Goal: Information Seeking & Learning: Find specific fact

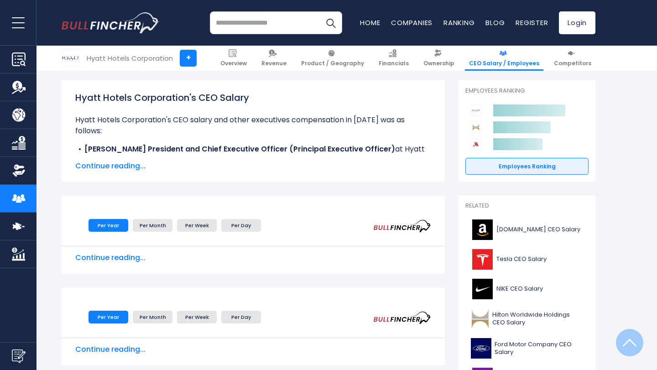
scroll to position [123, 0]
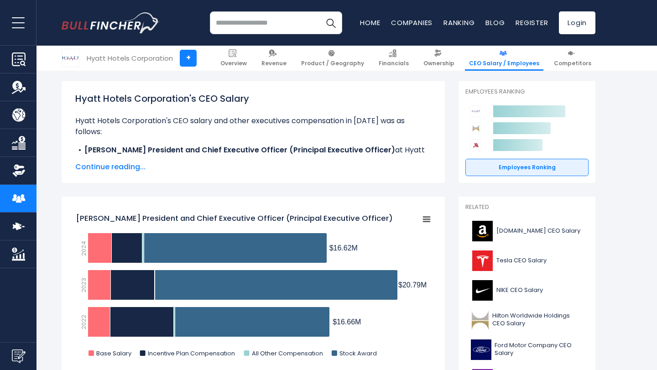
click at [122, 170] on span "Continue reading..." at bounding box center [253, 166] width 356 height 11
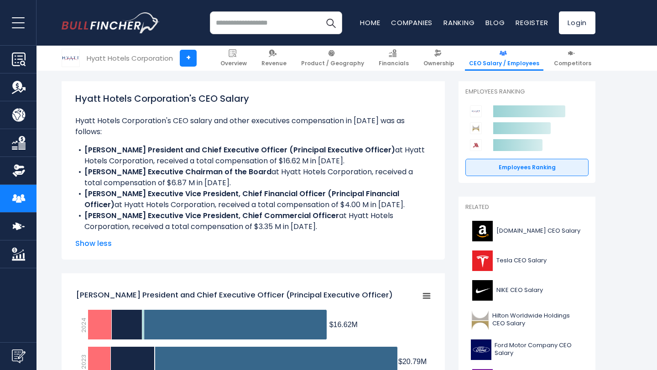
click at [148, 147] on li "[PERSON_NAME] President and Chief Executive Officer (Principal Executive Office…" at bounding box center [253, 156] width 356 height 22
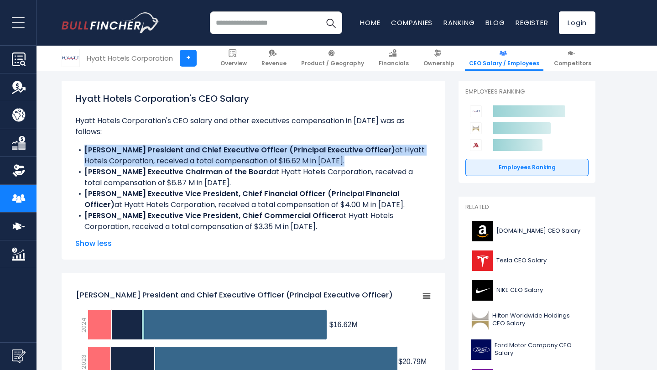
click at [148, 147] on li "[PERSON_NAME] President and Chief Executive Officer (Principal Executive Office…" at bounding box center [253, 156] width 356 height 22
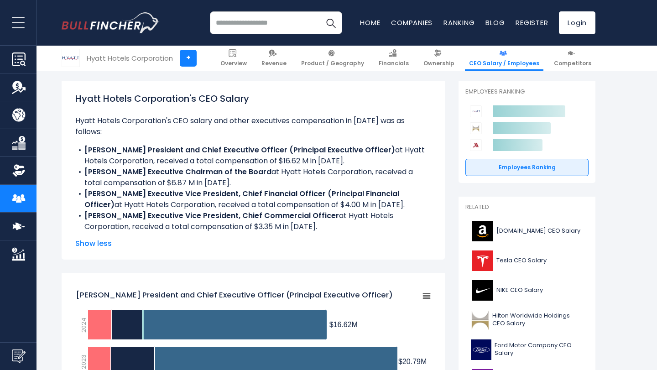
click at [140, 171] on li "[PERSON_NAME] Executive Chairman of the Board at Hyatt Hotels Corporation, rece…" at bounding box center [253, 177] width 356 height 22
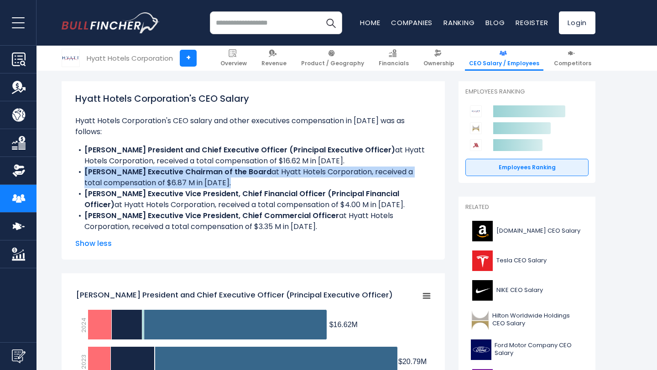
click at [140, 171] on li "[PERSON_NAME] Executive Chairman of the Board at Hyatt Hotels Corporation, rece…" at bounding box center [253, 177] width 356 height 22
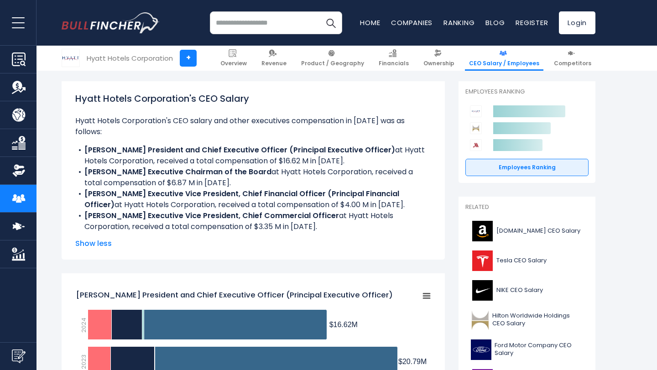
click at [140, 189] on li "[PERSON_NAME] Executive Vice President, Chief Financial Officer (Principal Fina…" at bounding box center [253, 199] width 356 height 22
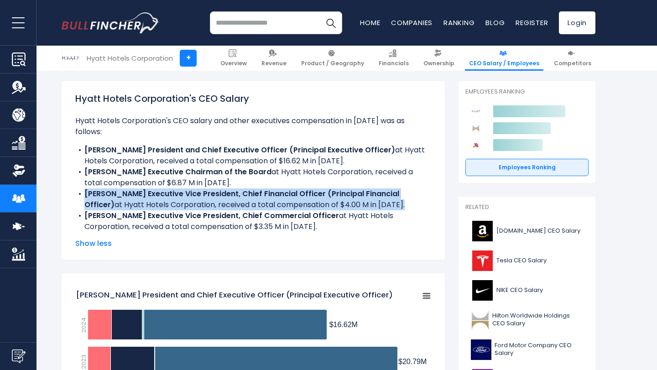
click at [140, 189] on li "[PERSON_NAME] Executive Vice President, Chief Financial Officer (Principal Fina…" at bounding box center [253, 199] width 356 height 22
click at [151, 188] on li "[PERSON_NAME] Executive Vice President, Chief Financial Officer (Principal Fina…" at bounding box center [253, 199] width 356 height 22
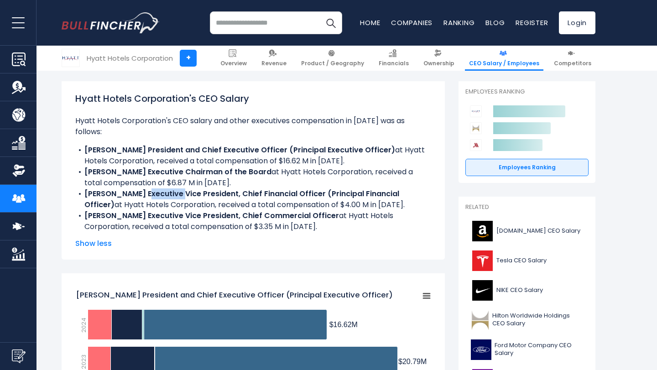
click at [151, 188] on li "[PERSON_NAME] Executive Vice President, Chief Financial Officer (Principal Fina…" at bounding box center [253, 199] width 356 height 22
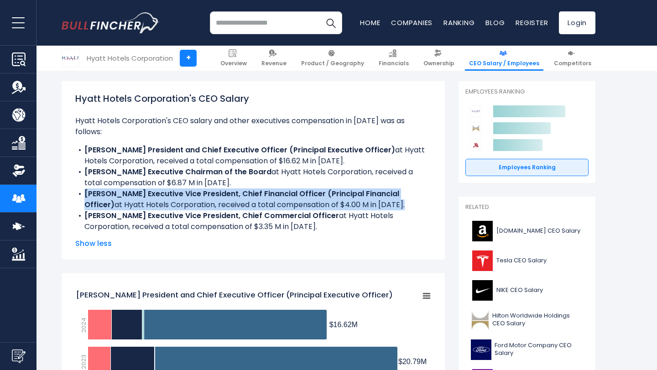
click at [151, 188] on li "[PERSON_NAME] Executive Vice President, Chief Financial Officer (Principal Fina…" at bounding box center [253, 199] width 356 height 22
click at [168, 188] on li "[PERSON_NAME] Executive Vice President, Chief Financial Officer (Principal Fina…" at bounding box center [253, 199] width 356 height 22
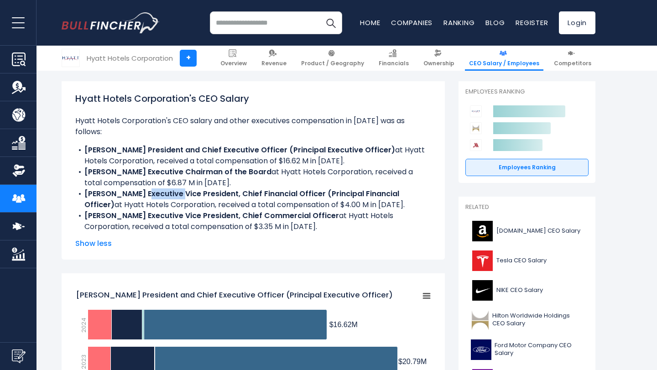
click at [168, 188] on li "[PERSON_NAME] Executive Vice President, Chief Financial Officer (Principal Fina…" at bounding box center [253, 199] width 356 height 22
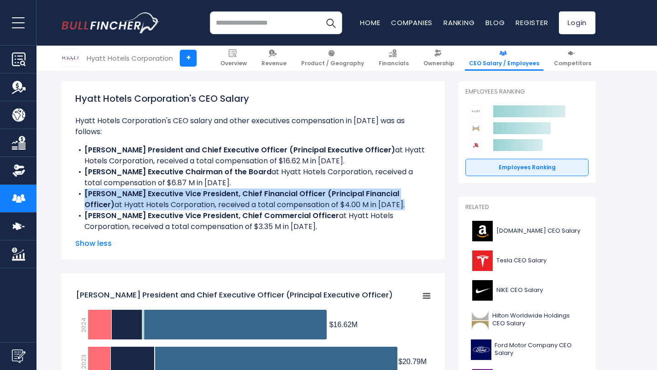
click at [168, 188] on li "[PERSON_NAME] Executive Vice President, Chief Financial Officer (Principal Fina…" at bounding box center [253, 199] width 356 height 22
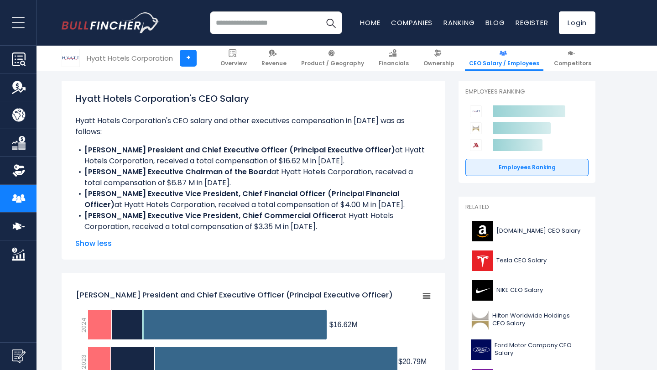
click at [142, 188] on li "[PERSON_NAME] Executive Vice President, Chief Financial Officer (Principal Fina…" at bounding box center [253, 199] width 356 height 22
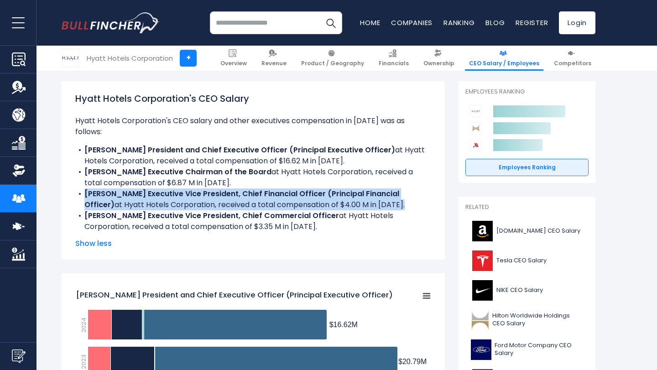
click at [142, 188] on li "[PERSON_NAME] Executive Vice President, Chief Financial Officer (Principal Fina…" at bounding box center [253, 199] width 356 height 22
click at [143, 188] on b "[PERSON_NAME] Executive Vice President, Chief Financial Officer (Principal Fina…" at bounding box center [241, 198] width 315 height 21
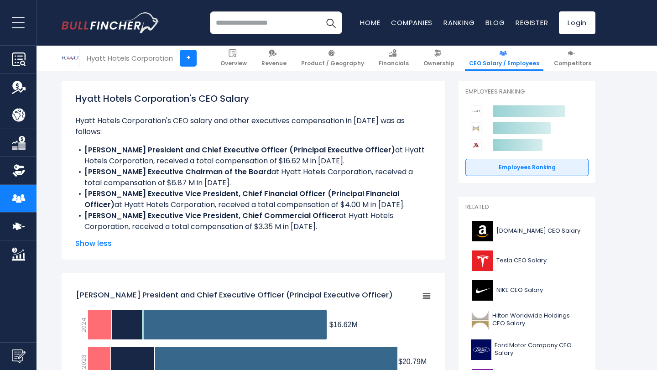
click at [135, 210] on b "[PERSON_NAME] Executive Vice President, Chief Commercial Officer" at bounding box center [211, 215] width 255 height 10
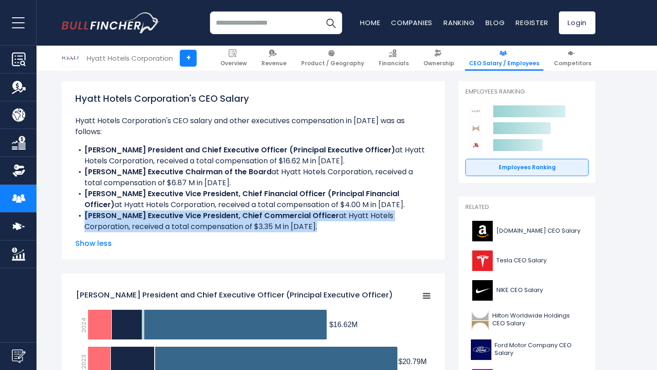
click at [135, 210] on b "[PERSON_NAME] Executive Vice President, Chief Commercial Officer" at bounding box center [211, 215] width 255 height 10
click at [151, 210] on b "[PERSON_NAME] Executive Vice President, Chief Commercial Officer" at bounding box center [211, 215] width 255 height 10
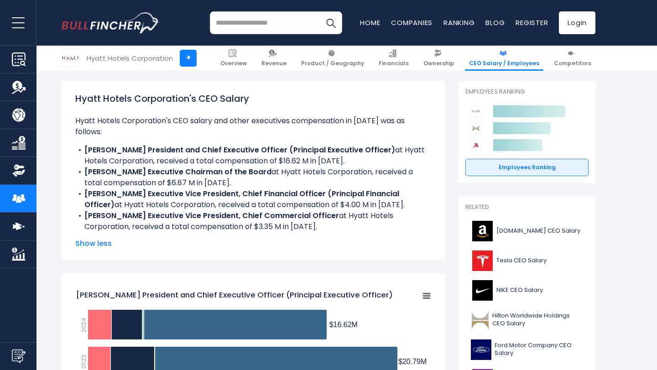
click at [171, 145] on b "[PERSON_NAME] President and Chief Executive Officer (Principal Executive Office…" at bounding box center [239, 150] width 311 height 10
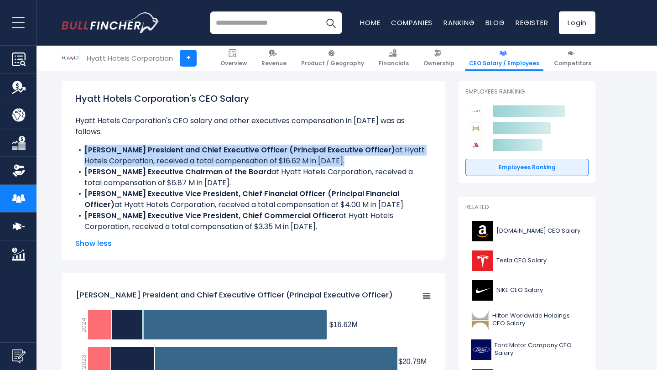
click at [171, 145] on b "[PERSON_NAME] President and Chief Executive Officer (Principal Executive Office…" at bounding box center [239, 150] width 311 height 10
click at [161, 145] on b "[PERSON_NAME] President and Chief Executive Officer (Principal Executive Office…" at bounding box center [239, 150] width 311 height 10
